Goal: Book appointment/travel/reservation

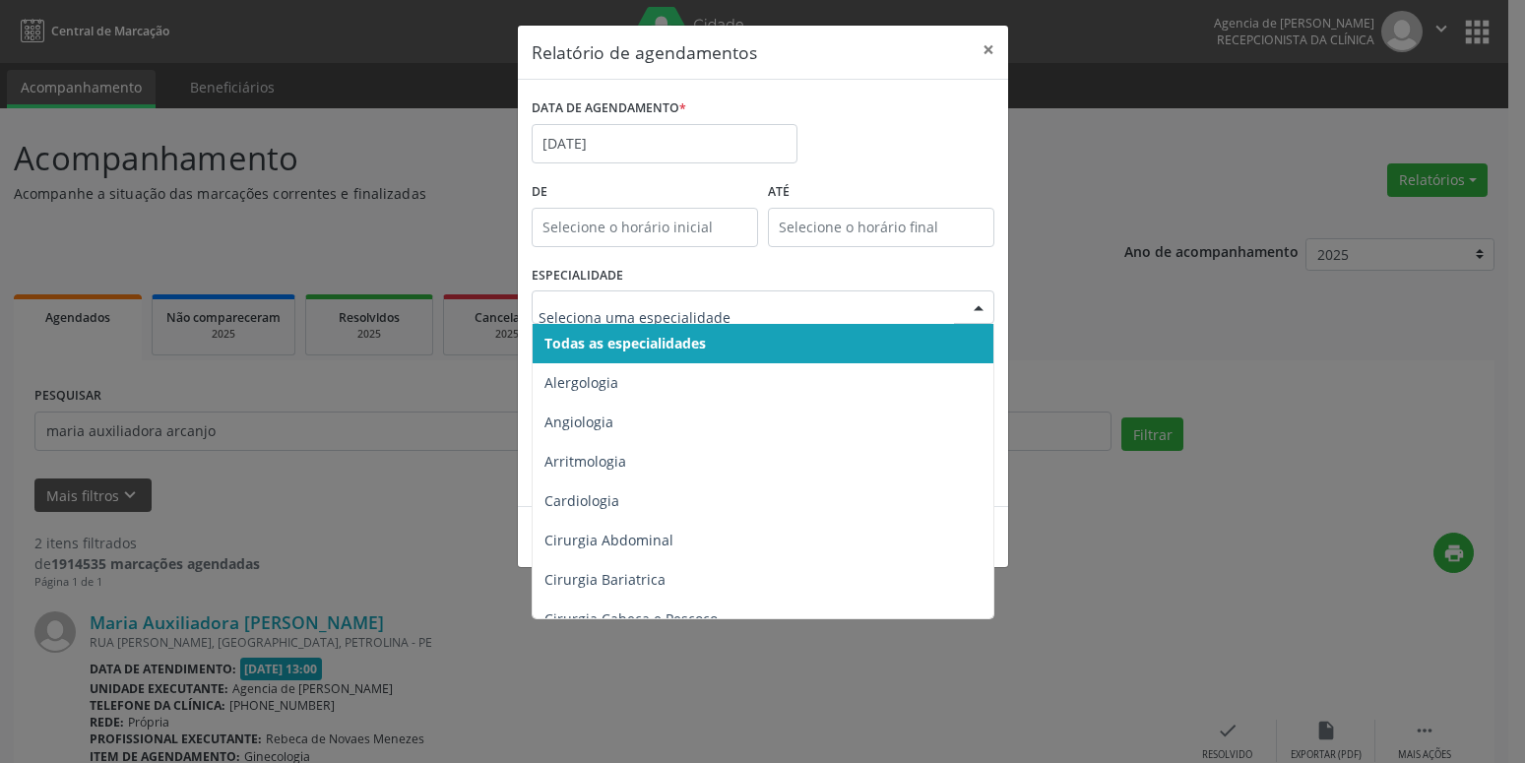
click at [706, 352] on span "Todas as especialidades" at bounding box center [624, 343] width 161 height 19
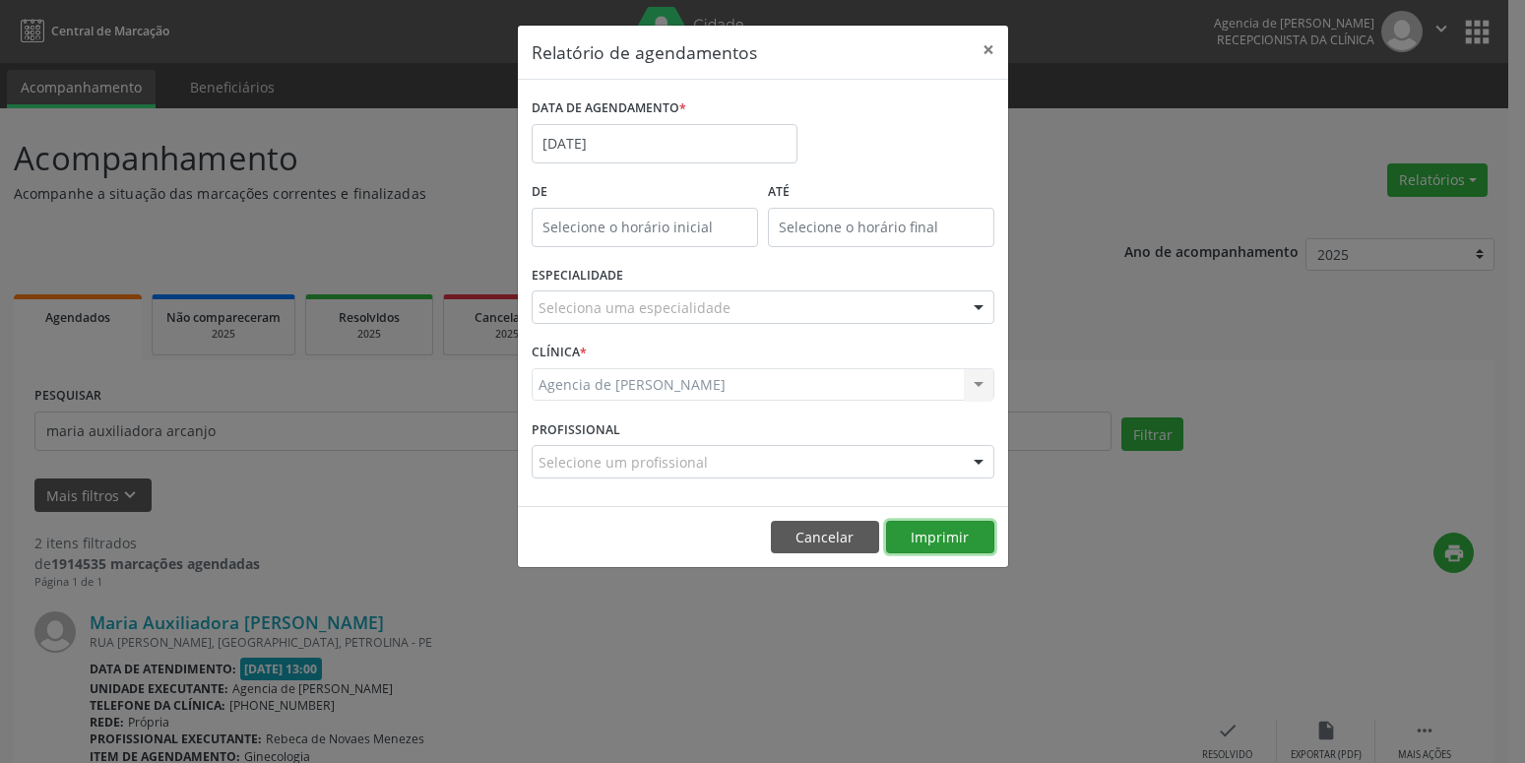
click at [932, 537] on button "Imprimir" at bounding box center [940, 537] width 108 height 33
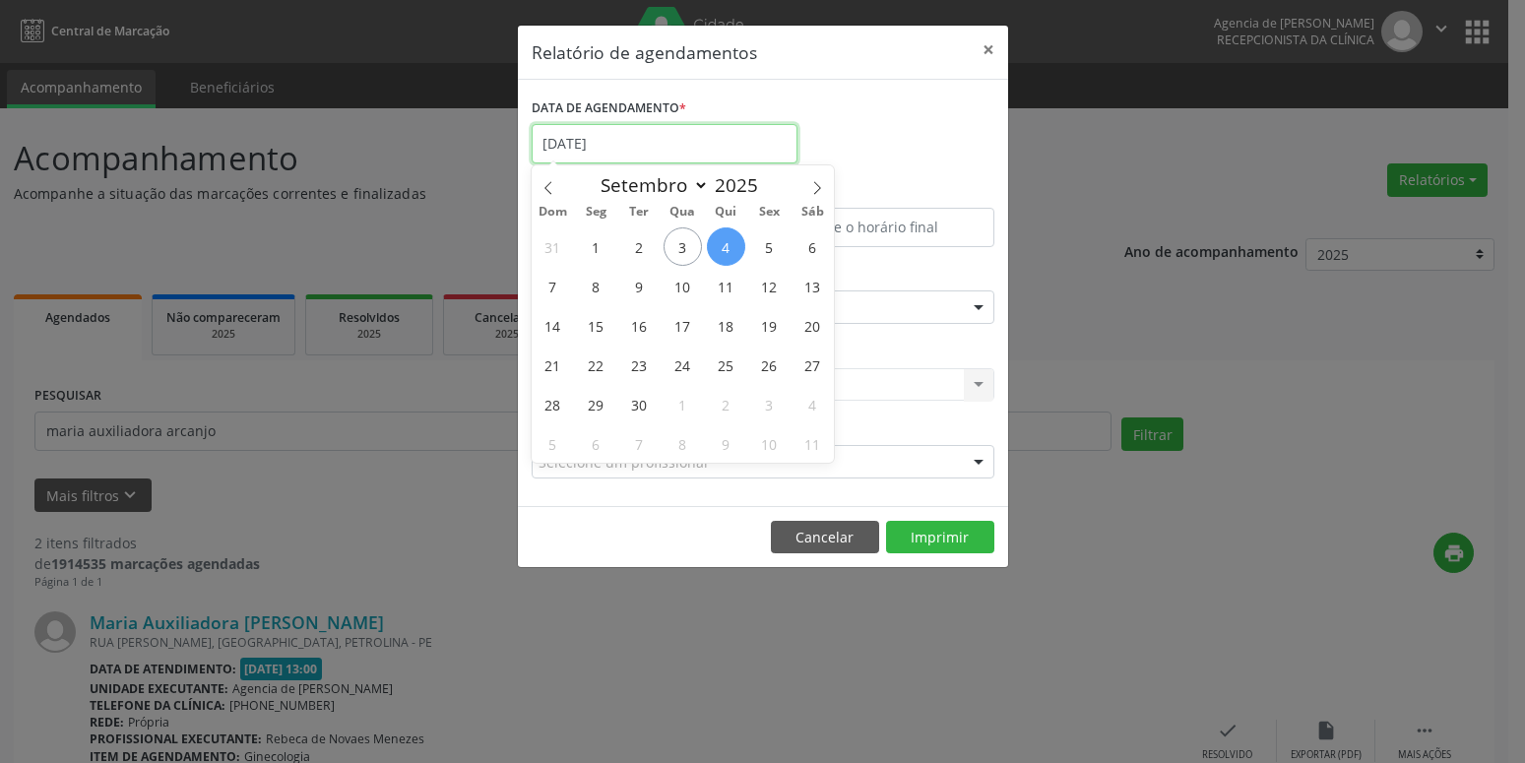
click at [640, 145] on input "[DATE]" at bounding box center [665, 143] width 266 height 39
click at [593, 327] on span "15" at bounding box center [596, 325] width 38 height 38
type input "[DATE]"
click at [593, 327] on span "15" at bounding box center [596, 325] width 38 height 38
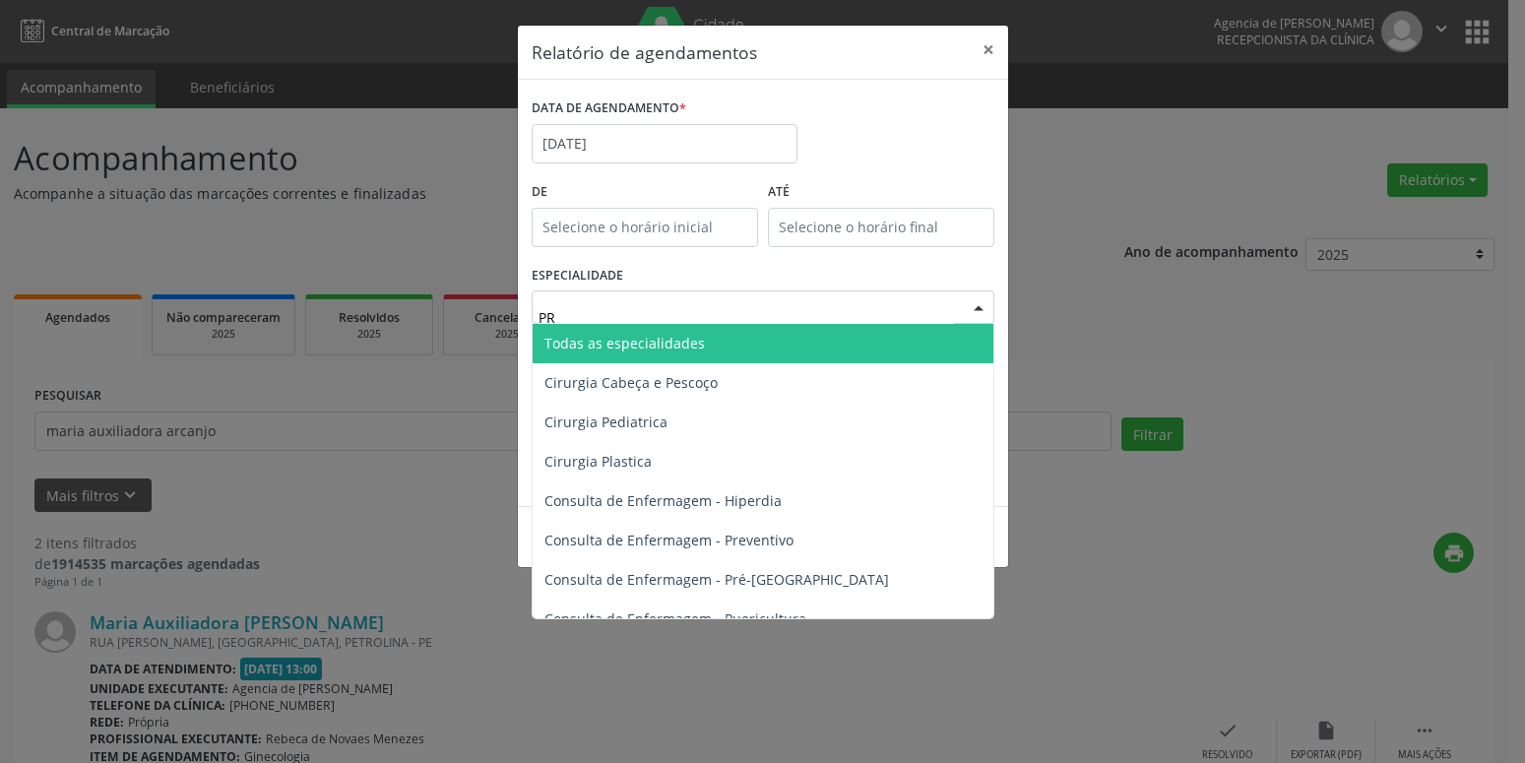
type input "PRE"
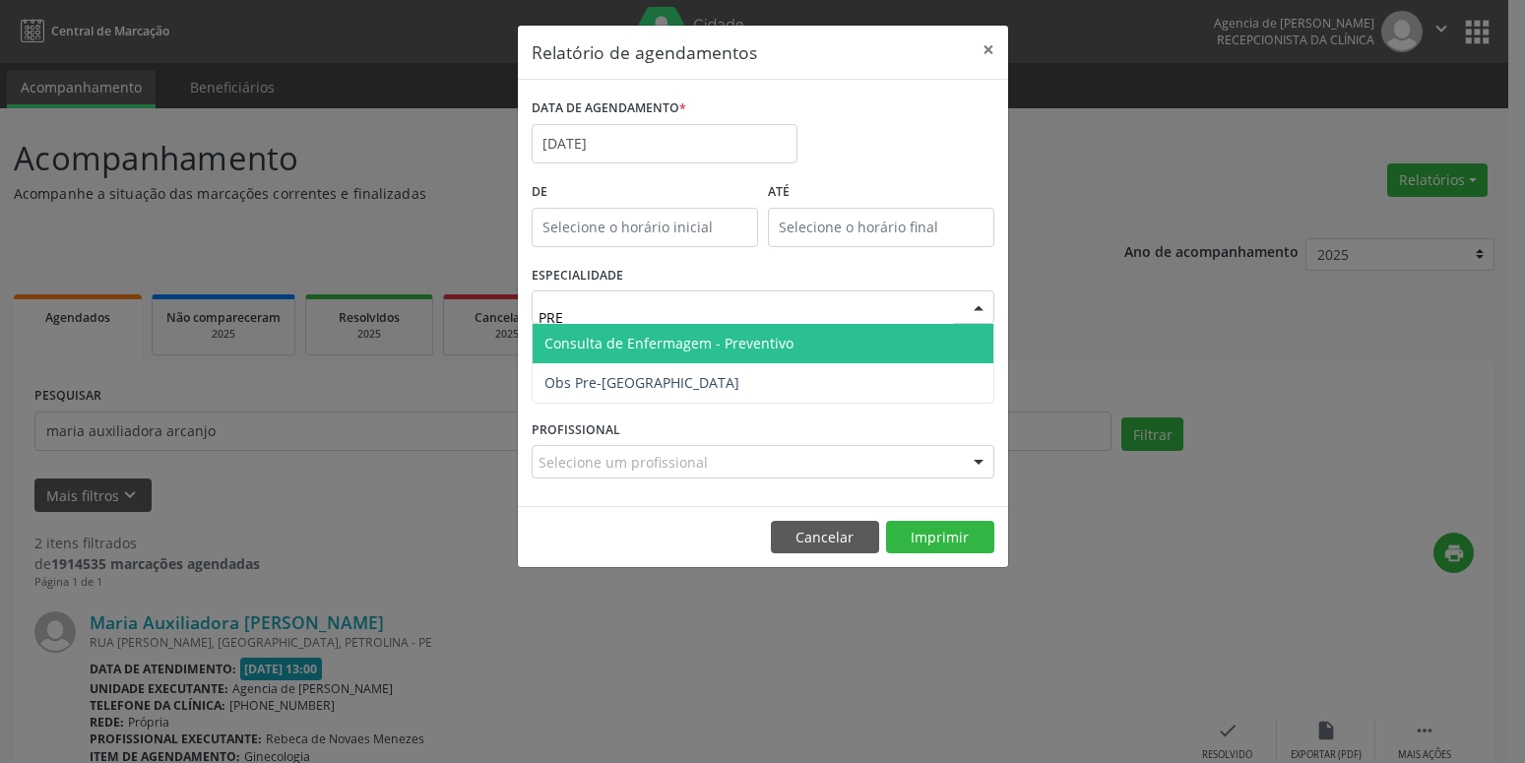
click at [729, 329] on span "Consulta de Enfermagem - Preventivo" at bounding box center [763, 343] width 461 height 39
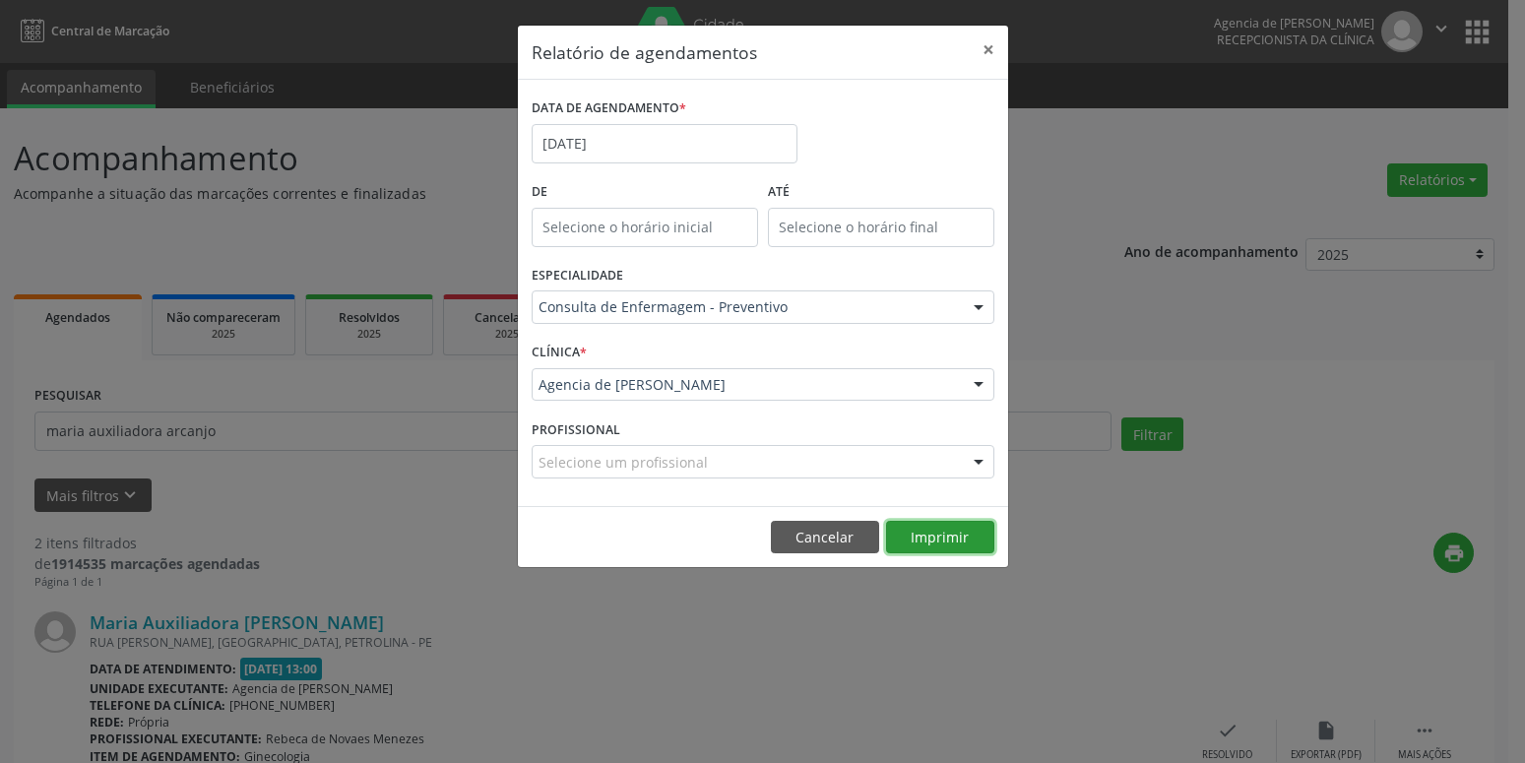
click at [922, 542] on button "Imprimir" at bounding box center [940, 537] width 108 height 33
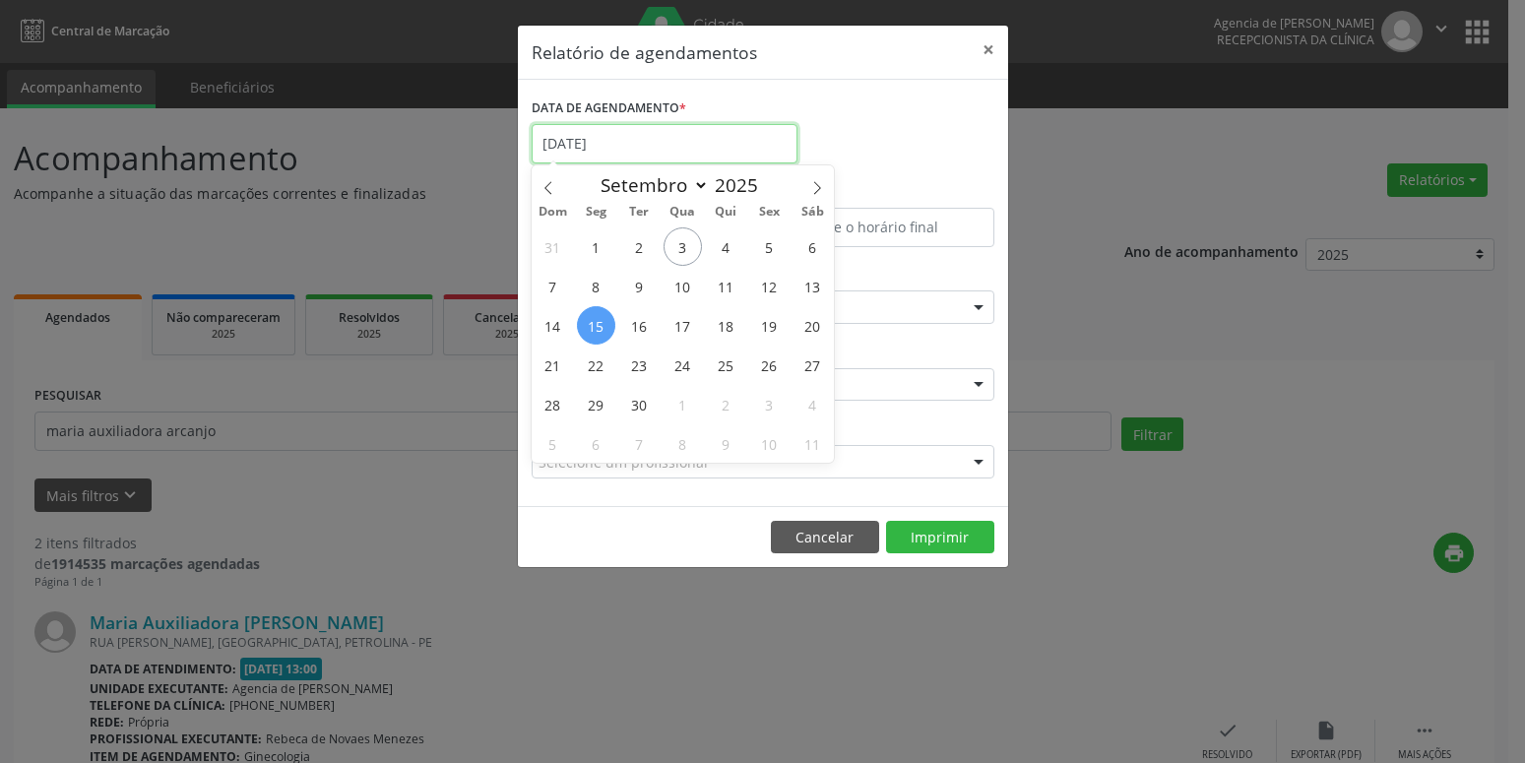
click at [734, 141] on input "[DATE]" at bounding box center [665, 143] width 266 height 39
click at [687, 290] on span "10" at bounding box center [683, 286] width 38 height 38
type input "[DATE]"
click at [687, 290] on span "10" at bounding box center [683, 286] width 38 height 38
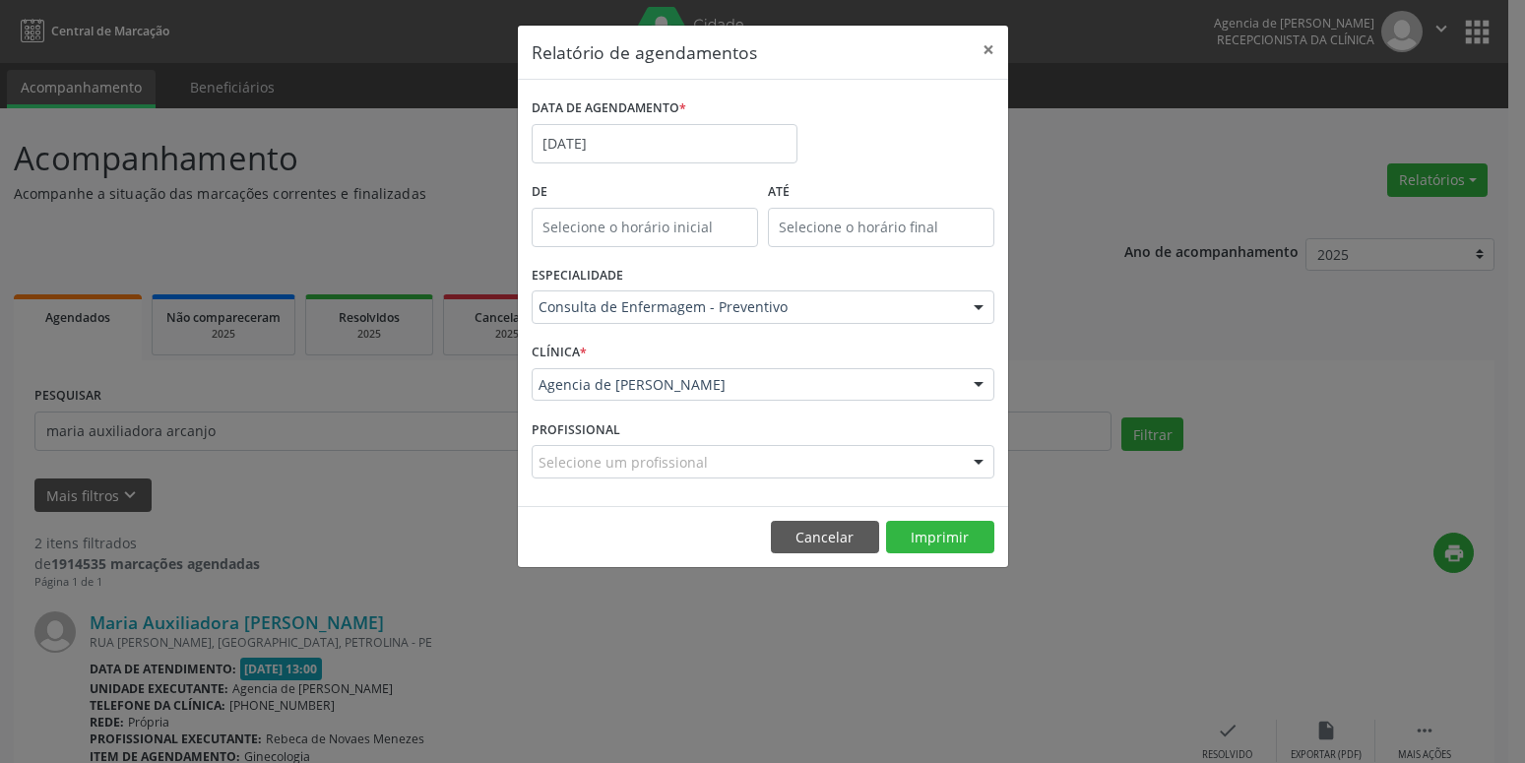
click at [699, 297] on div "Consulta de Enfermagem - Preventivo" at bounding box center [763, 306] width 463 height 33
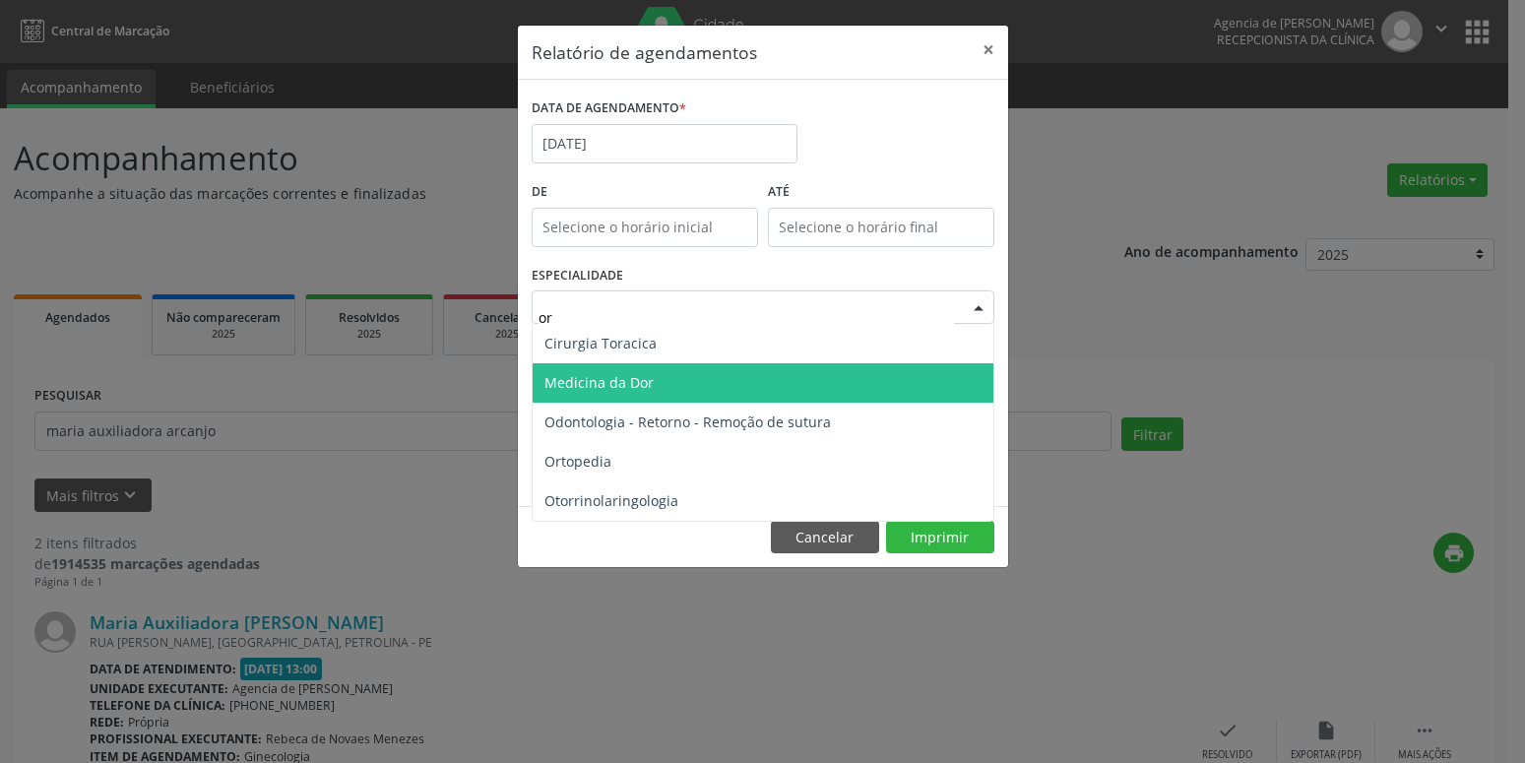
type input "ort"
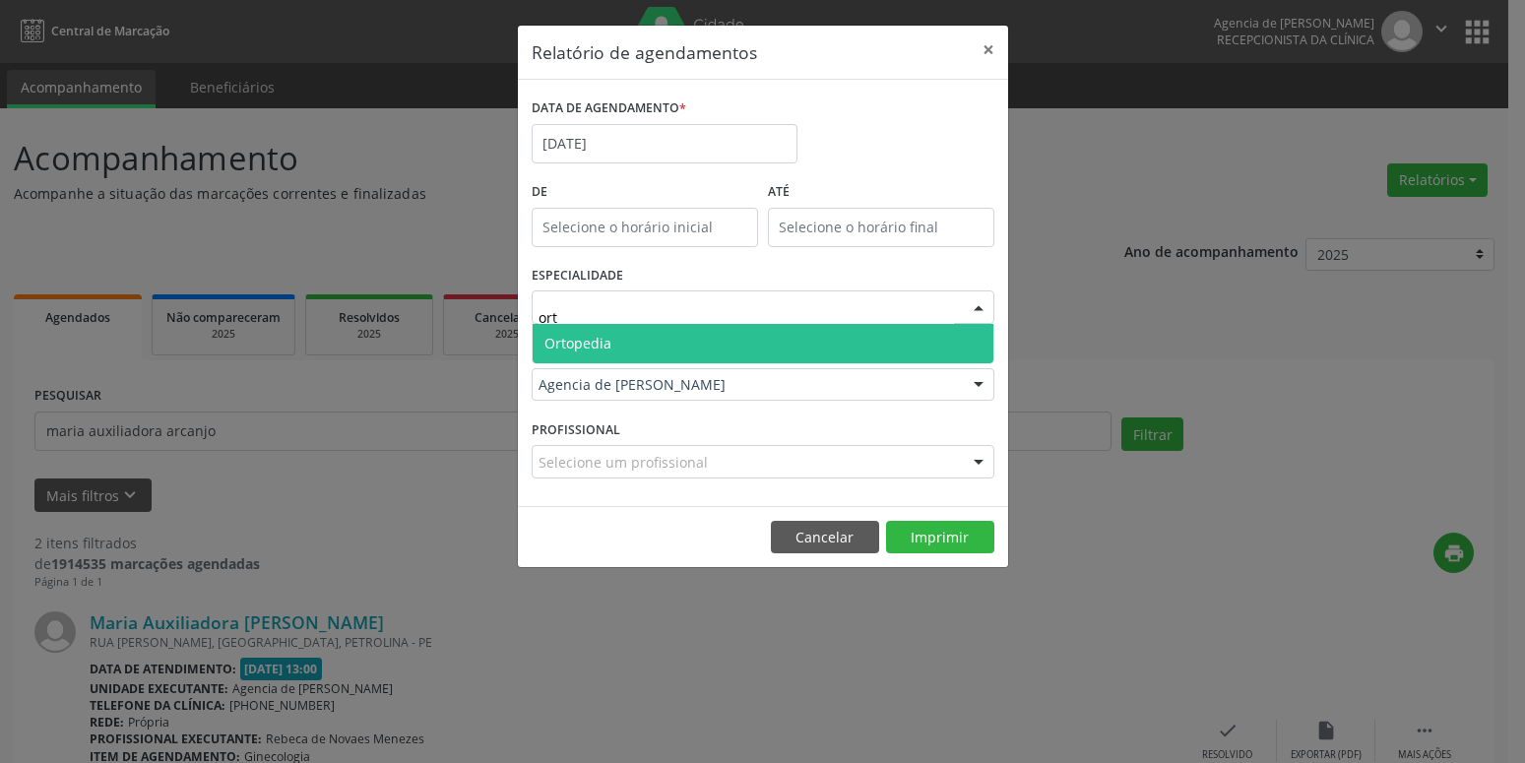
click at [739, 349] on span "Ortopedia" at bounding box center [763, 343] width 461 height 39
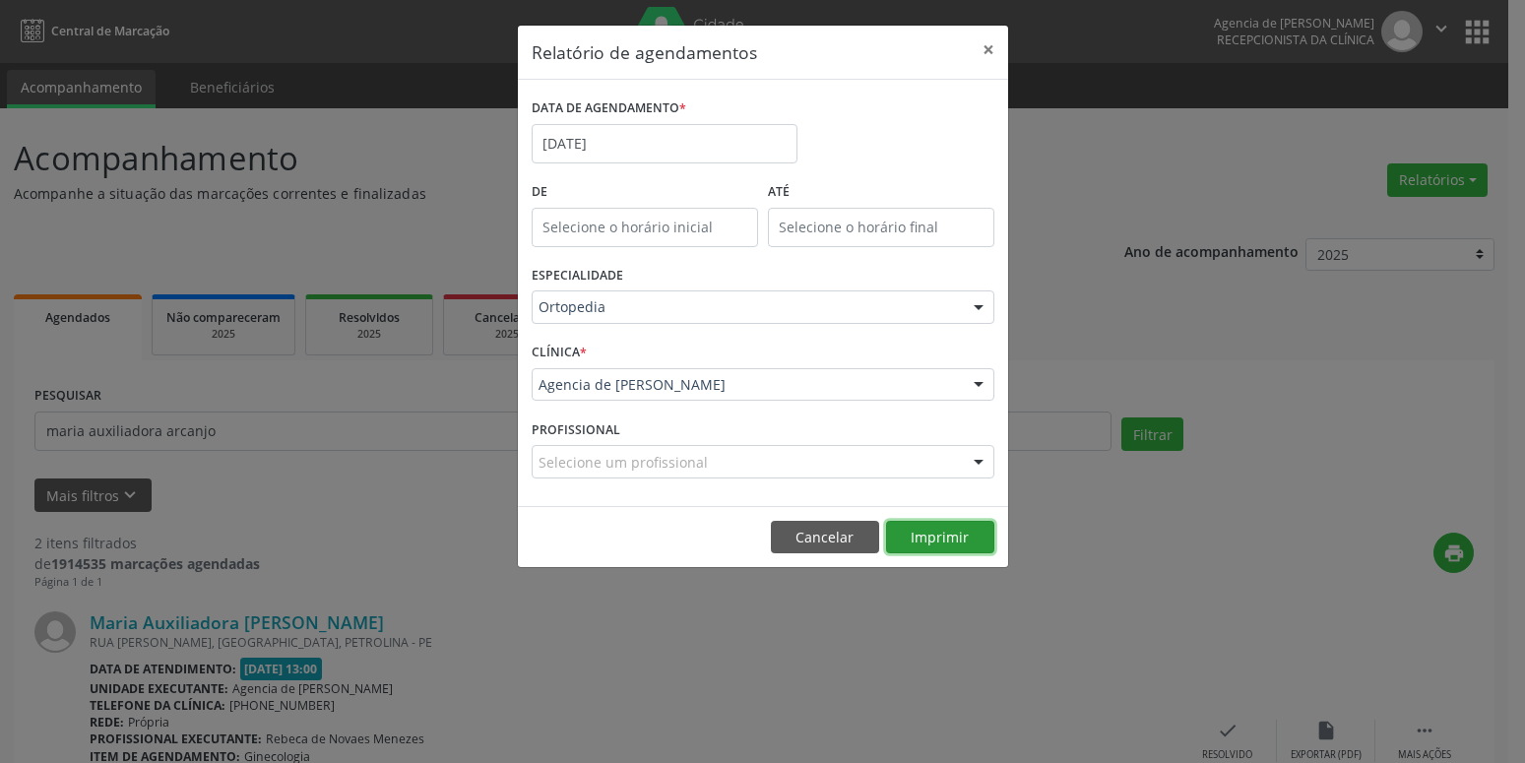
click at [927, 545] on button "Imprimir" at bounding box center [940, 537] width 108 height 33
click at [646, 131] on input "[DATE]" at bounding box center [665, 143] width 266 height 39
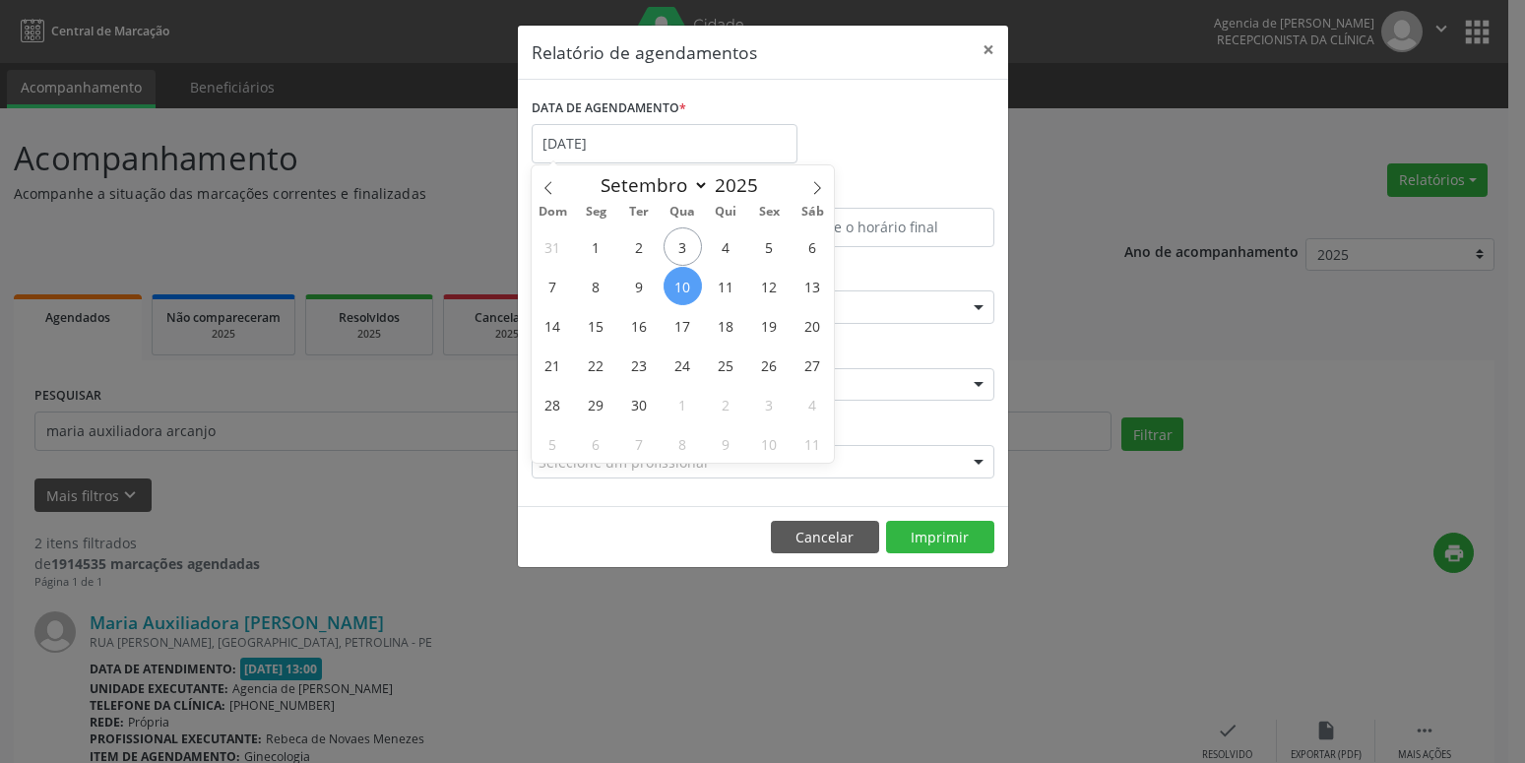
click at [686, 291] on span "10" at bounding box center [683, 286] width 38 height 38
type input "[DATE]"
click at [686, 291] on span "10" at bounding box center [683, 286] width 38 height 38
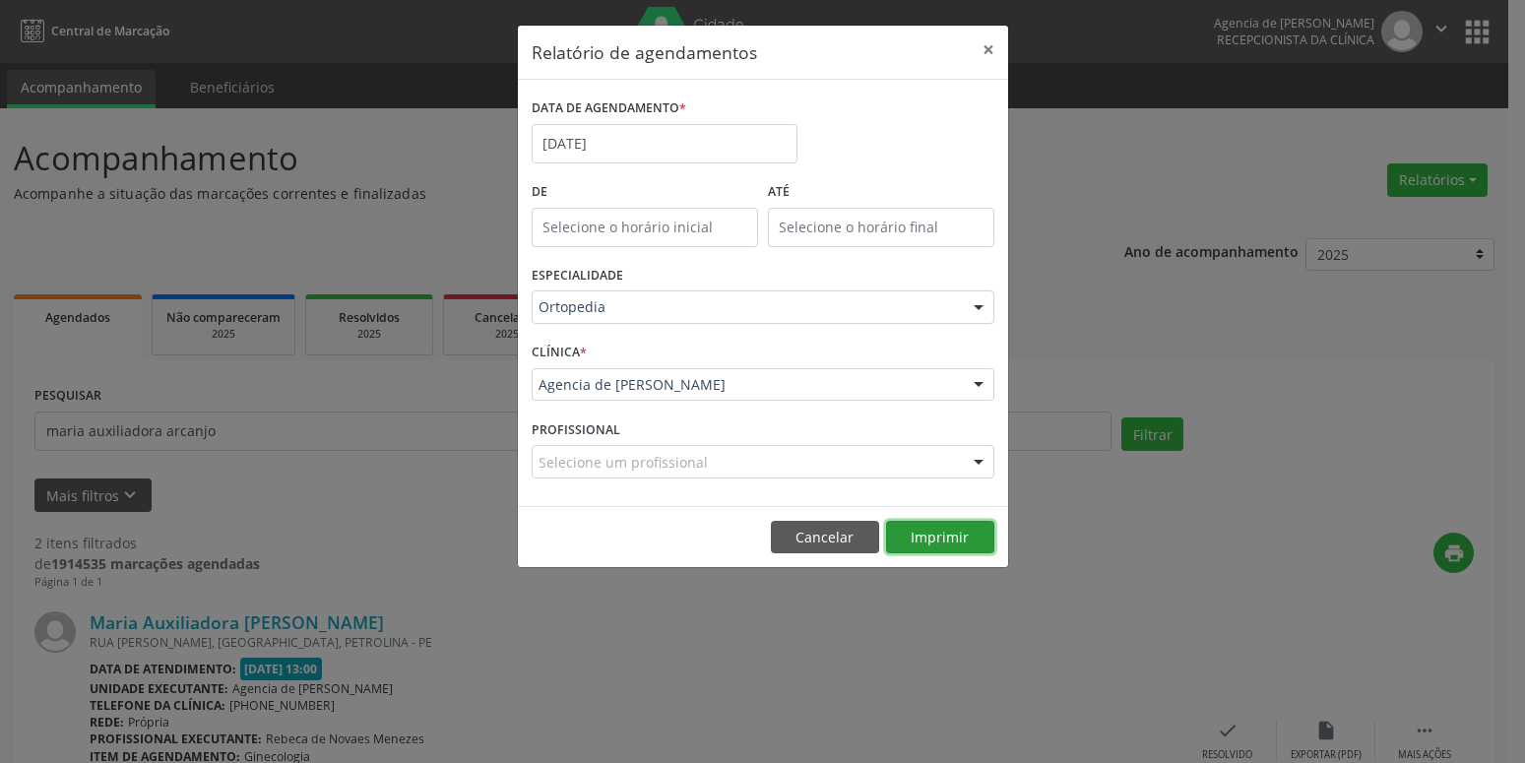
click at [941, 542] on button "Imprimir" at bounding box center [940, 537] width 108 height 33
